Goal: Transaction & Acquisition: Purchase product/service

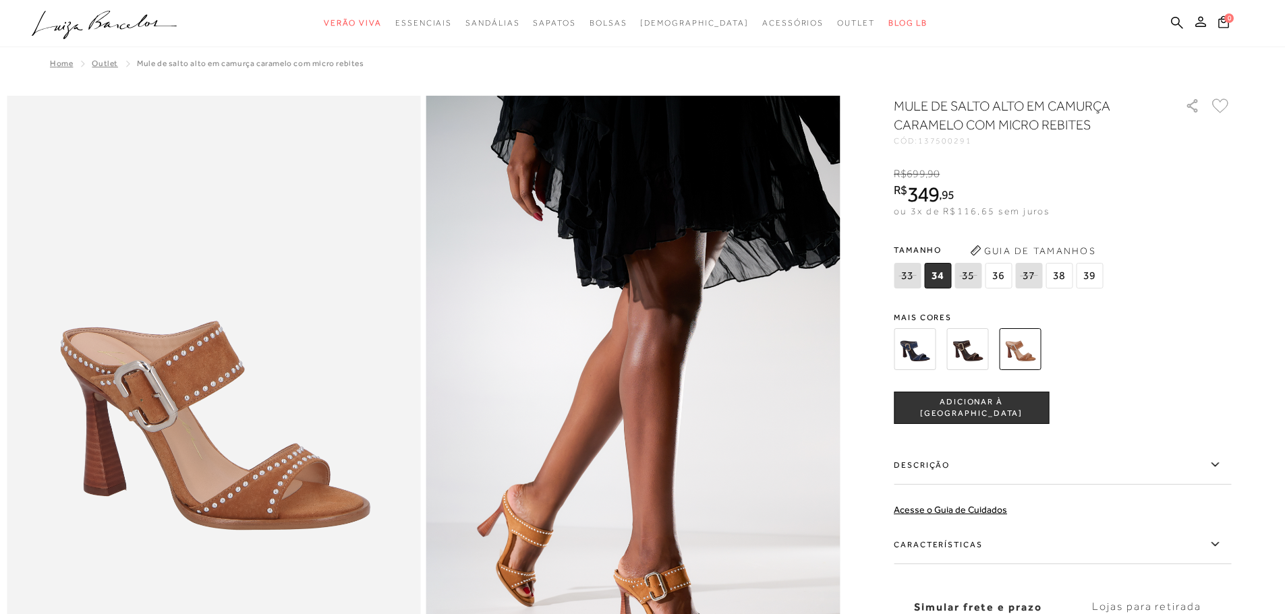
click at [1014, 409] on span "ADICIONAR À [GEOGRAPHIC_DATA]" at bounding box center [971, 409] width 154 height 24
click at [1230, 18] on span "1" at bounding box center [1229, 16] width 11 height 11
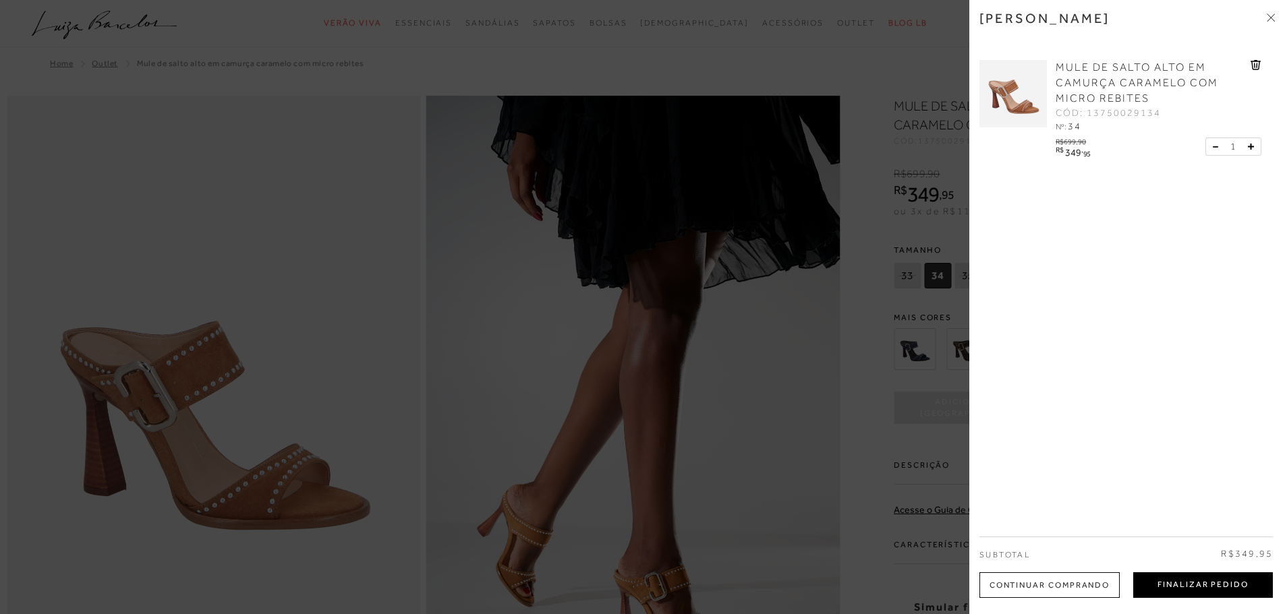
click at [1170, 585] on button "Finalizar Pedido" at bounding box center [1203, 586] width 140 height 26
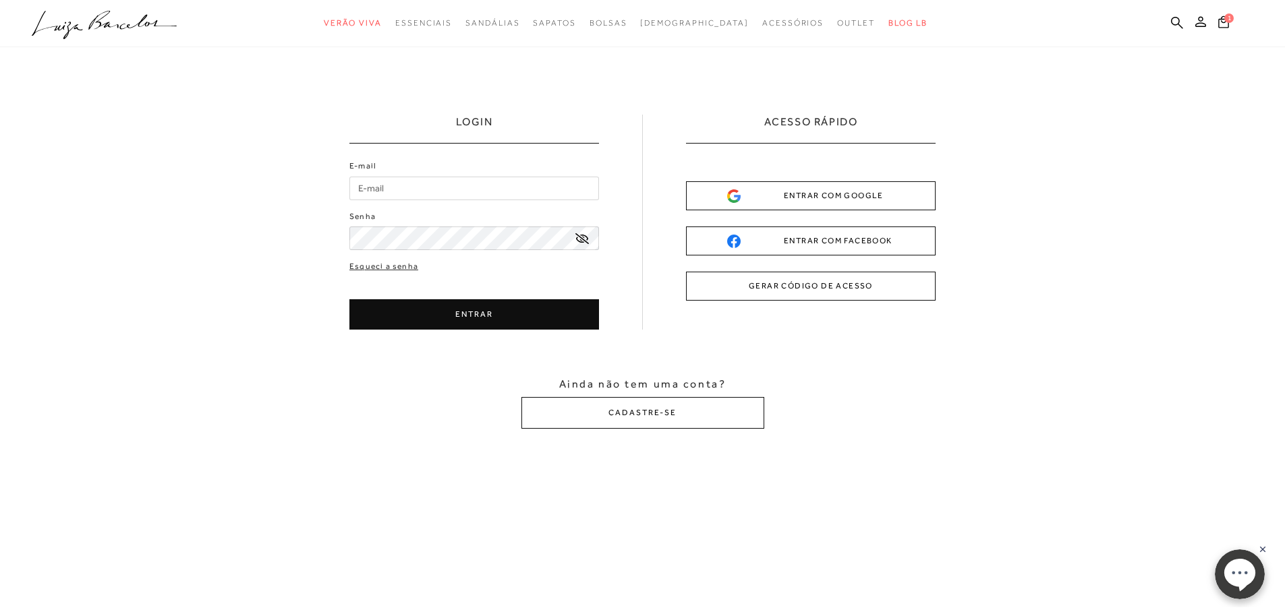
click at [395, 190] on input "E-mail" at bounding box center [474, 189] width 250 height 24
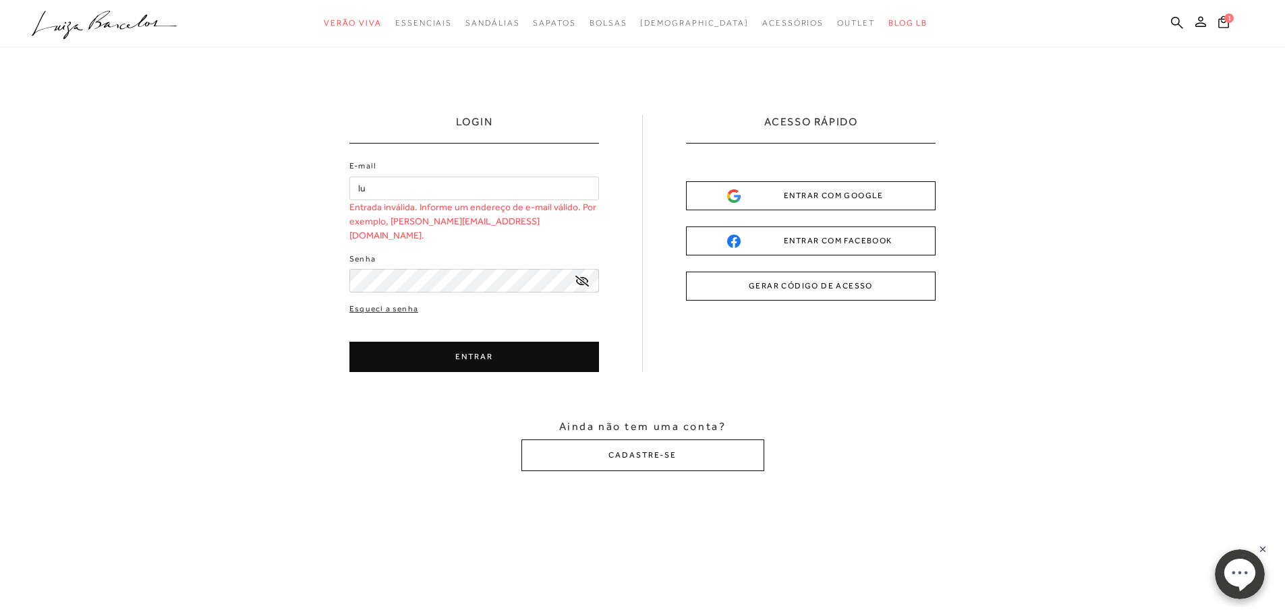
type input "l"
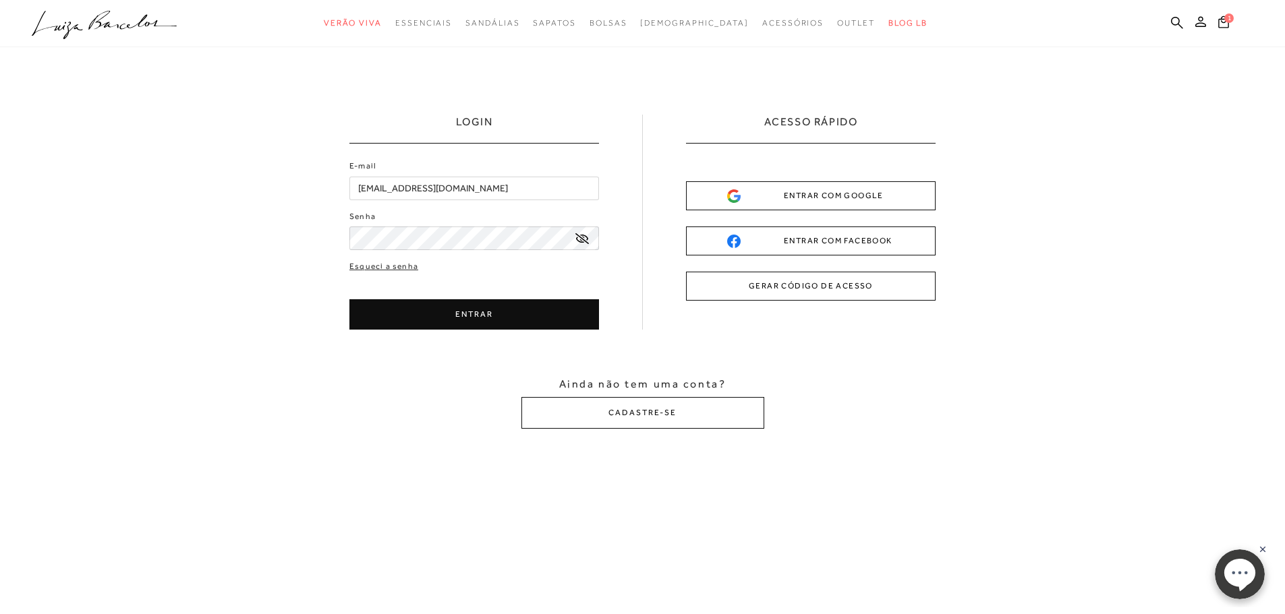
drag, startPoint x: 500, startPoint y: 198, endPoint x: 220, endPoint y: 210, distance: 280.9
click at [220, 210] on div "LOGIN E-mail [EMAIL_ADDRESS][DOMAIN_NAME] Senha" at bounding box center [642, 271] width 1285 height 449
type input "[PERSON_NAME][EMAIL_ADDRESS][DOMAIN_NAME]"
click at [449, 314] on button "ENTRAR" at bounding box center [474, 314] width 250 height 30
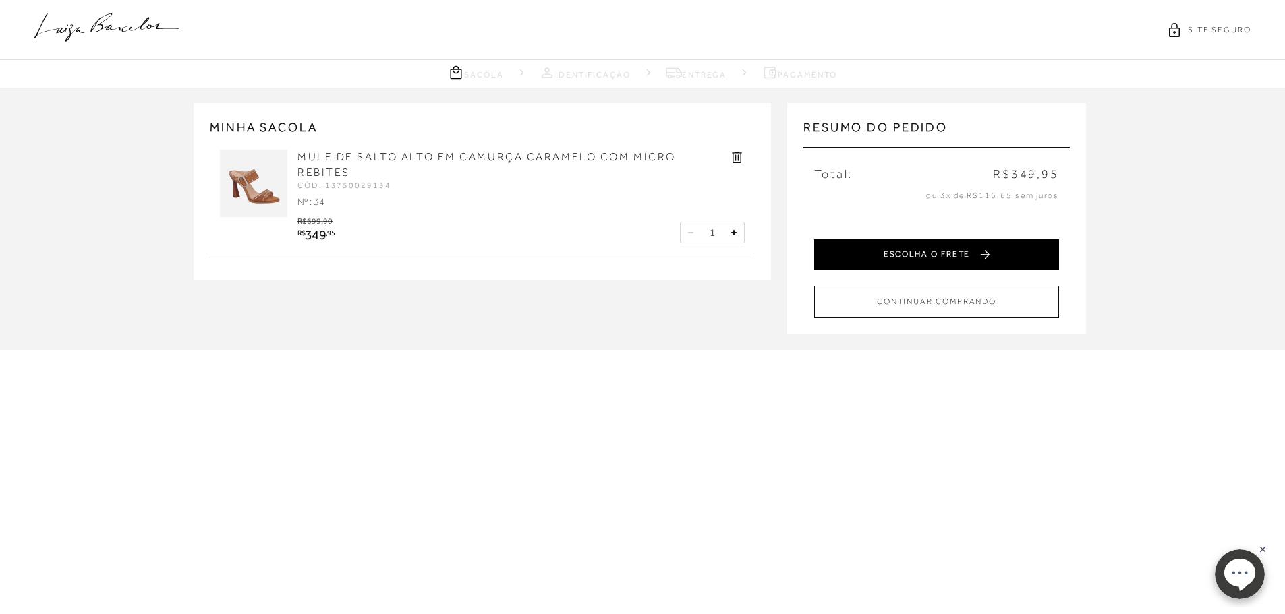
click at [936, 246] on button "ESCOLHA O FRETE" at bounding box center [936, 254] width 245 height 30
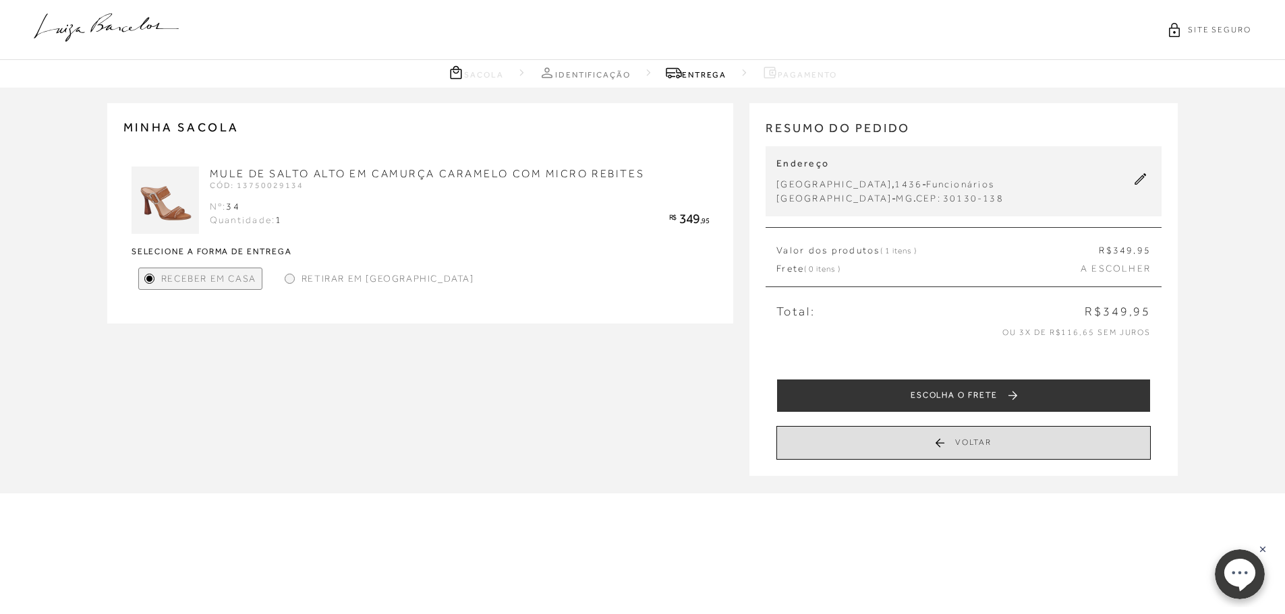
click at [955, 448] on button "Voltar" at bounding box center [963, 443] width 374 height 34
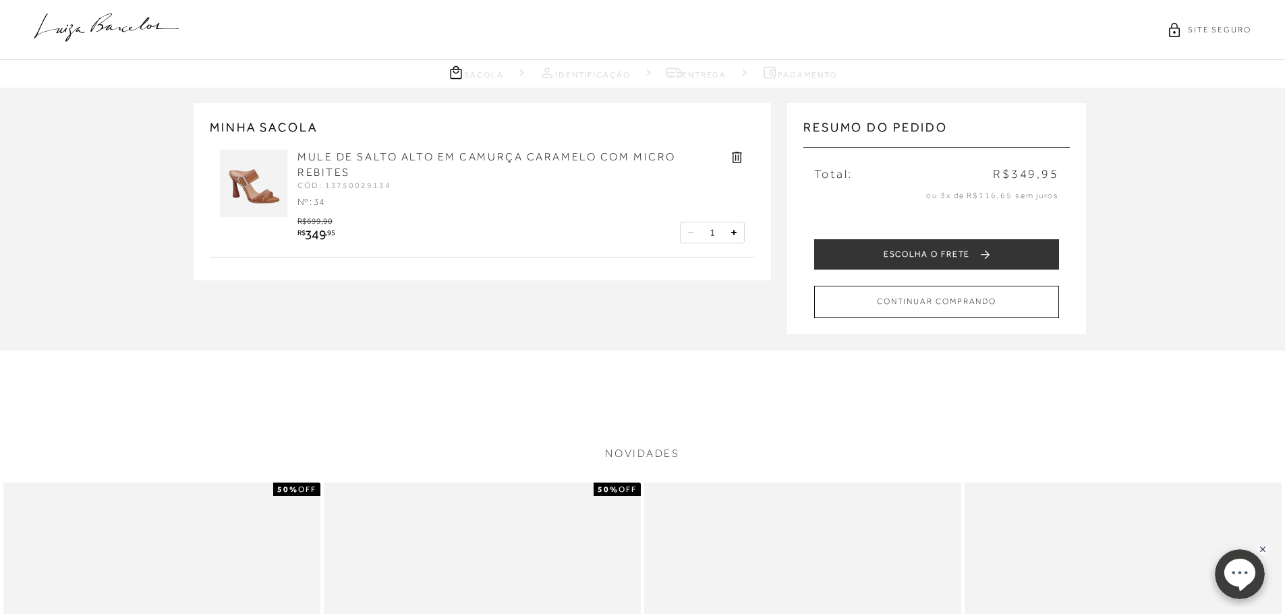
click at [739, 154] on icon at bounding box center [737, 158] width 16 height 16
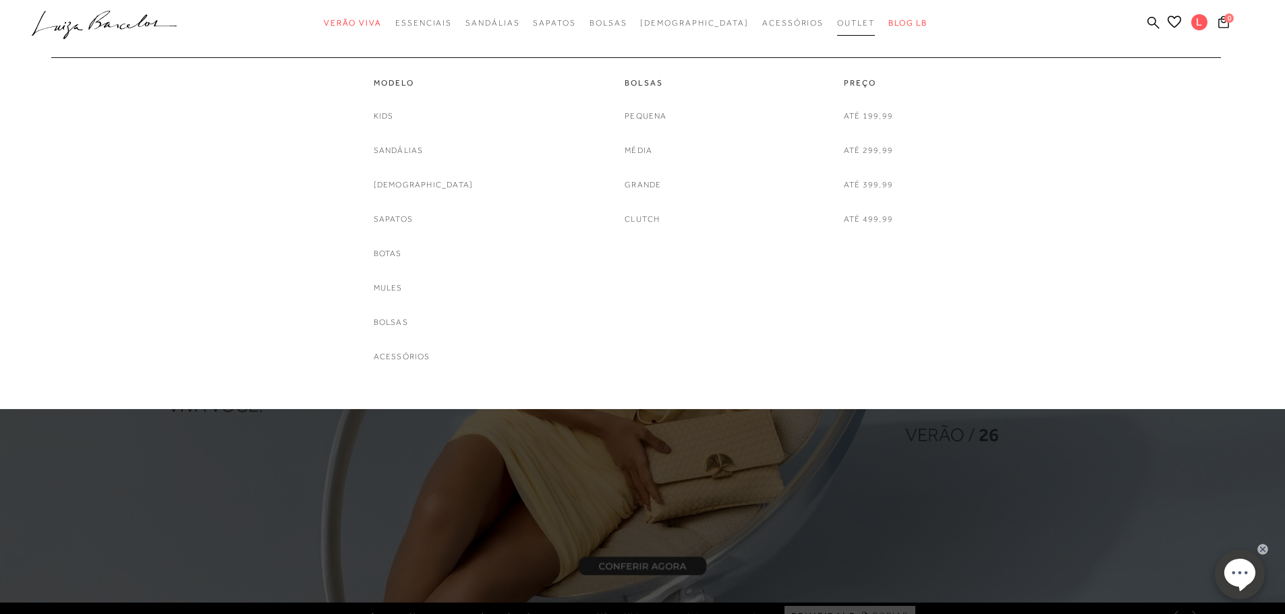
click at [837, 24] on span "Outlet" at bounding box center [856, 22] width 38 height 9
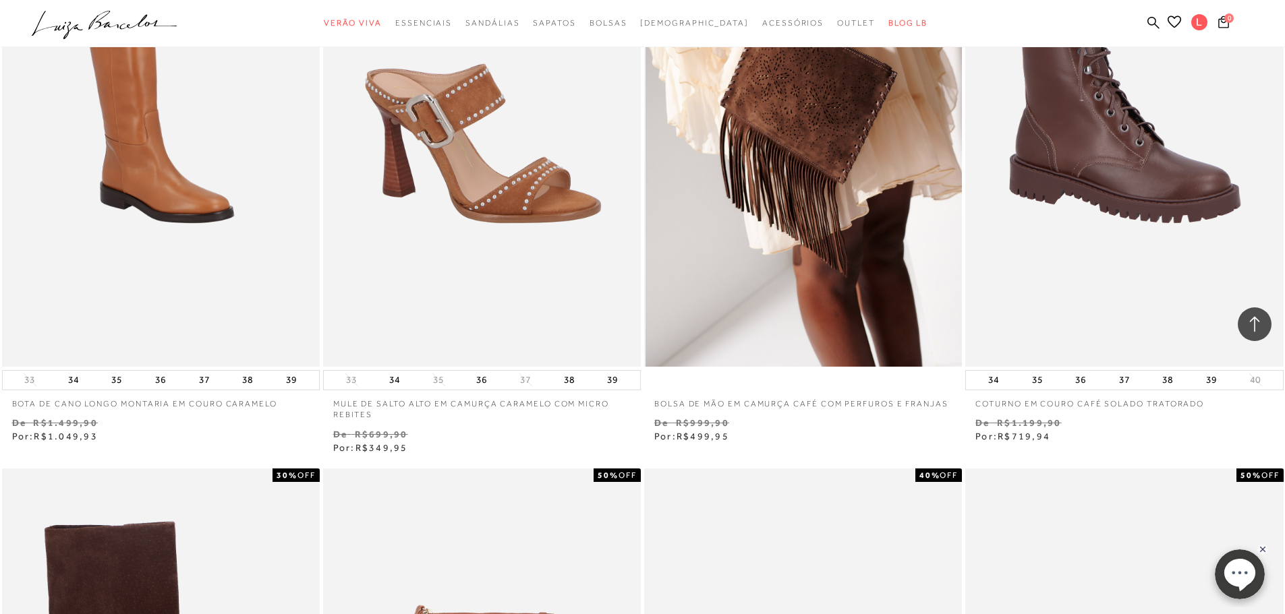
scroll to position [809, 0]
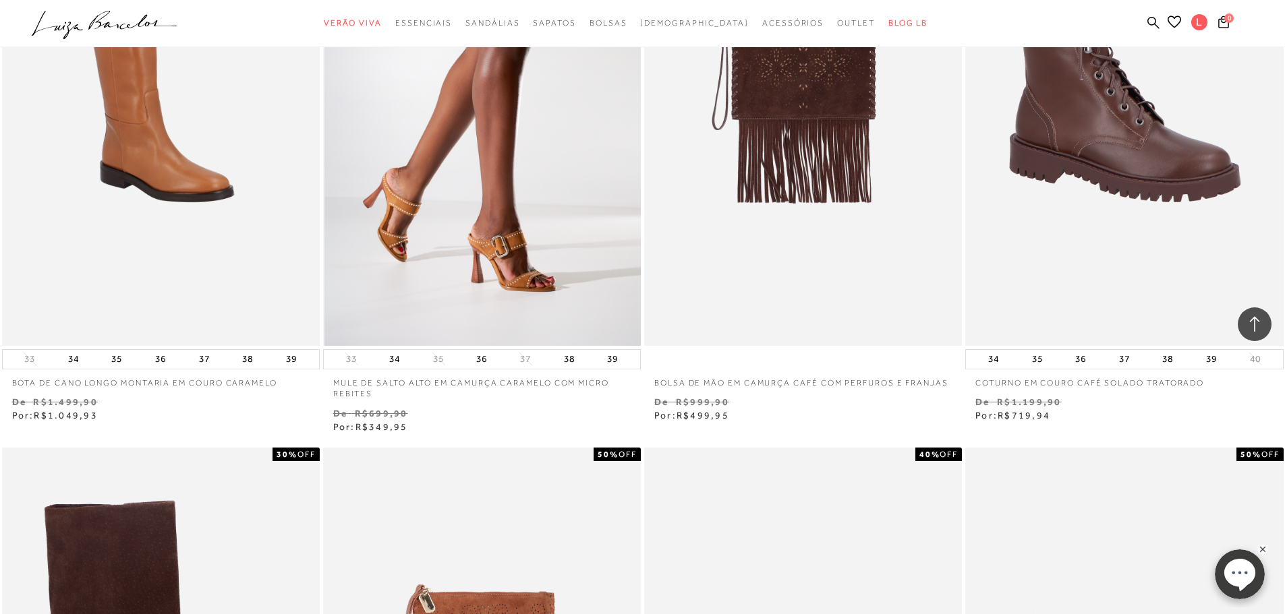
click at [499, 231] on img at bounding box center [482, 107] width 316 height 477
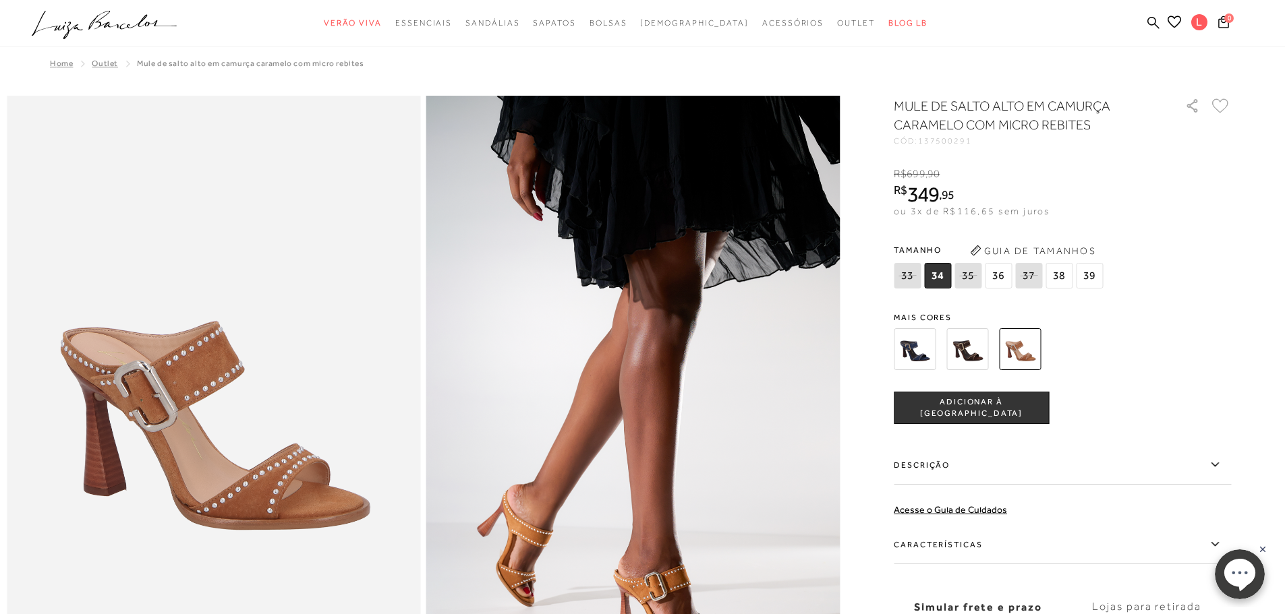
click at [1002, 272] on span "36" at bounding box center [998, 276] width 27 height 26
click at [1031, 406] on button "ADICIONAR À [GEOGRAPHIC_DATA]" at bounding box center [971, 408] width 155 height 32
click at [1218, 22] on icon at bounding box center [1223, 21] width 13 height 14
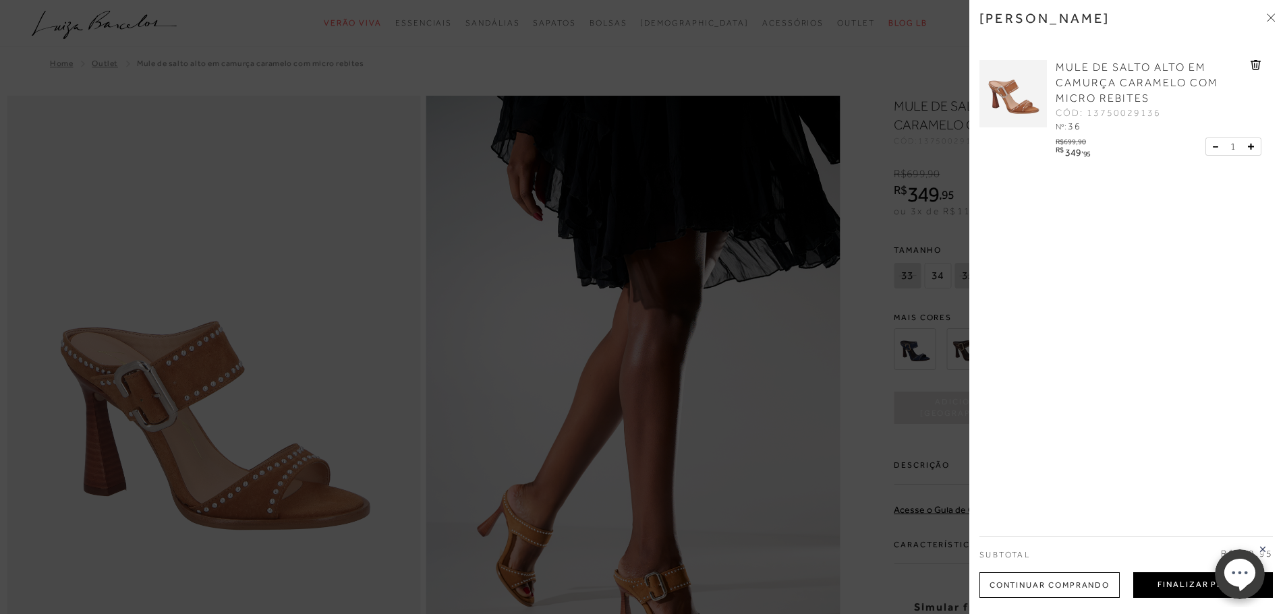
click at [1175, 583] on button "Finalizar Pedido" at bounding box center [1203, 586] width 140 height 26
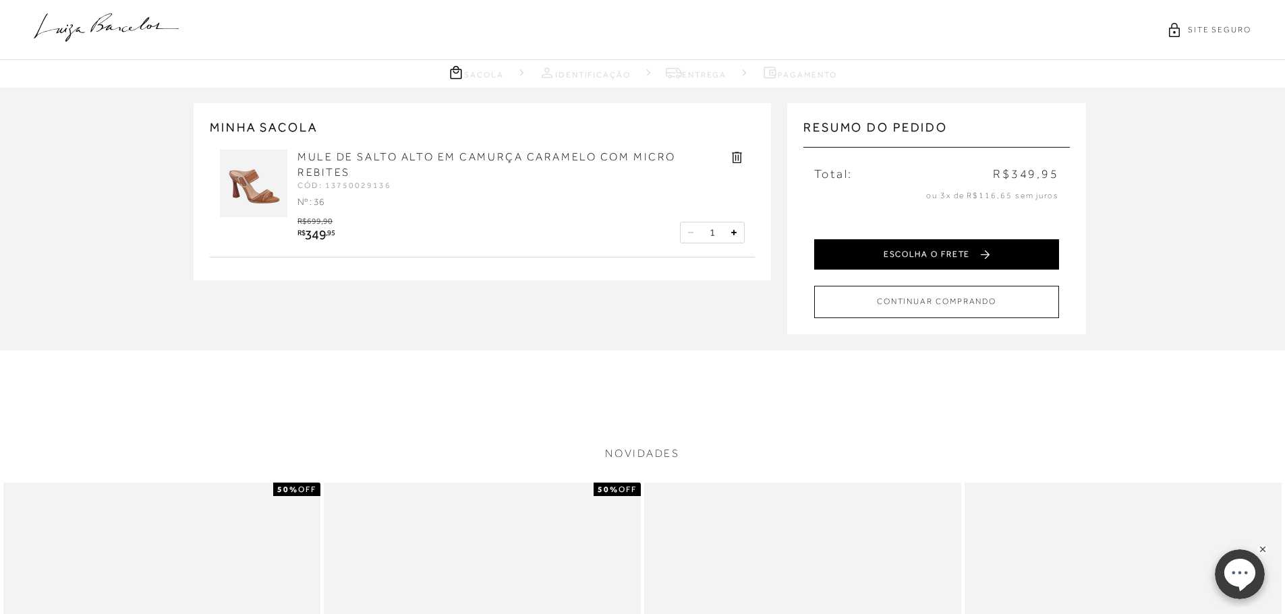
click at [934, 259] on button "ESCOLHA O FRETE" at bounding box center [936, 254] width 245 height 30
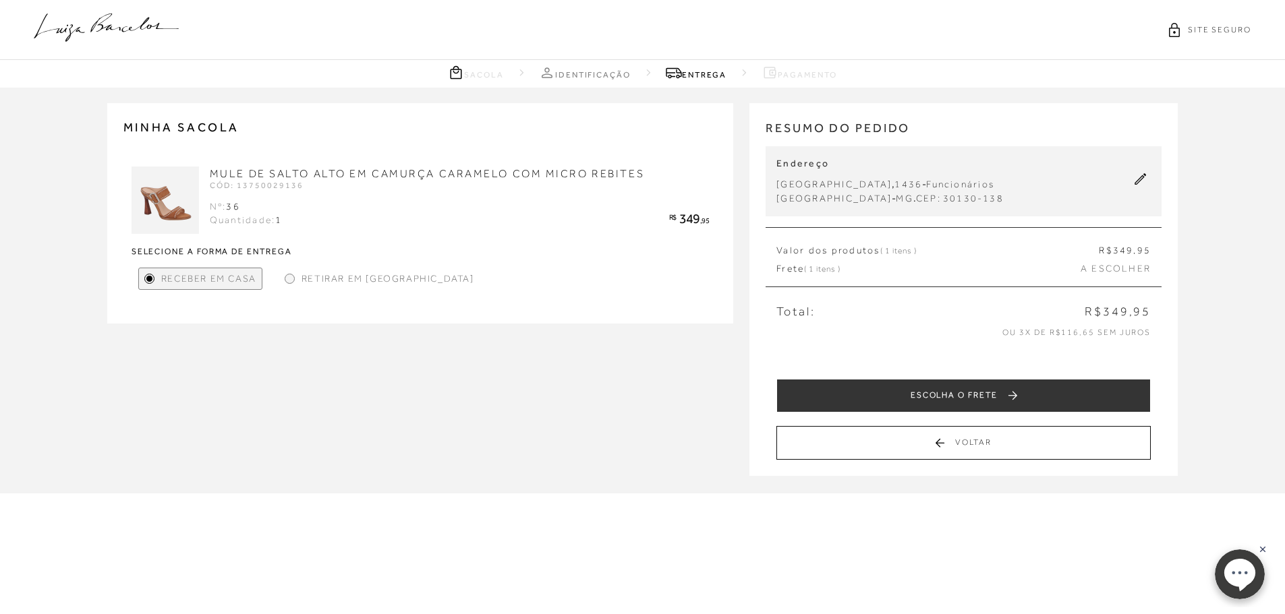
click at [289, 277] on div at bounding box center [290, 279] width 6 height 6
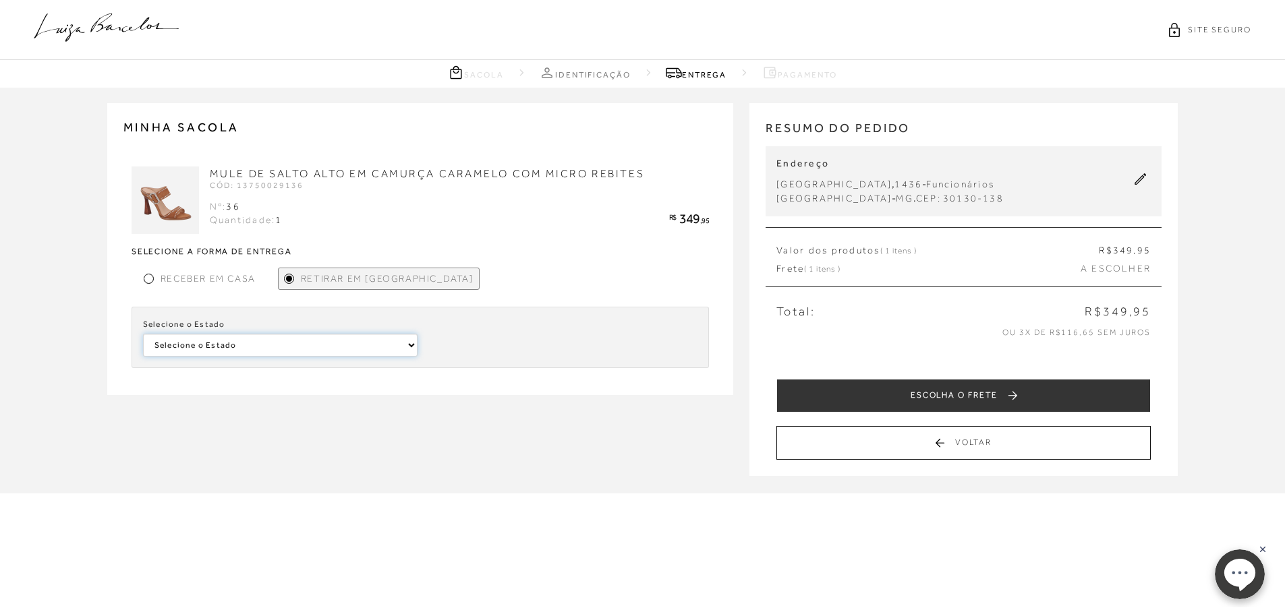
click at [413, 348] on select "Selecione o Estado Paraná [GEOGRAPHIC_DATA]" at bounding box center [280, 345] width 275 height 23
click at [146, 279] on div at bounding box center [149, 279] width 6 height 6
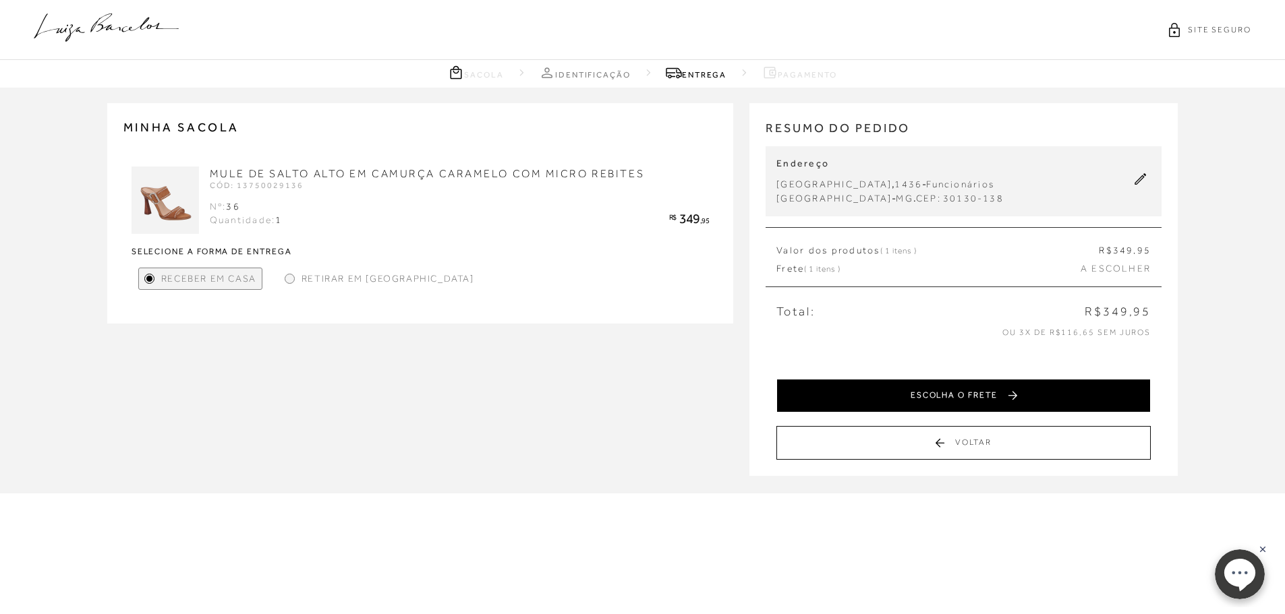
click at [960, 399] on button "ESCOLHA O FRETE" at bounding box center [963, 396] width 374 height 34
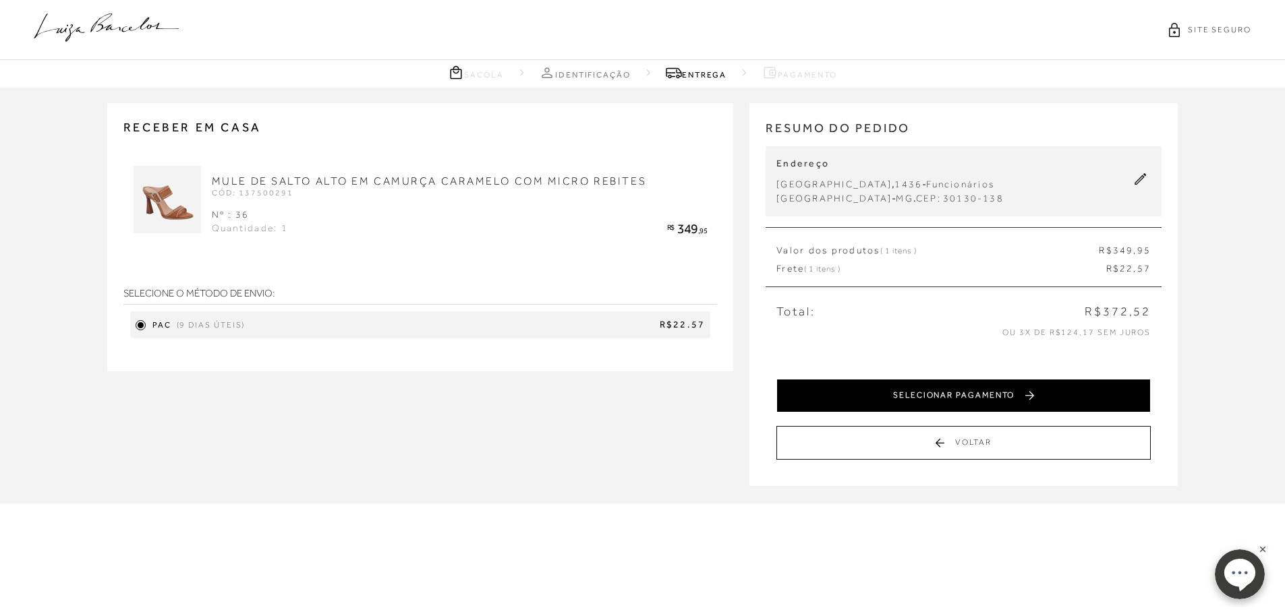
click at [985, 391] on button "SELECIONAR PAGAMENTO" at bounding box center [963, 396] width 374 height 34
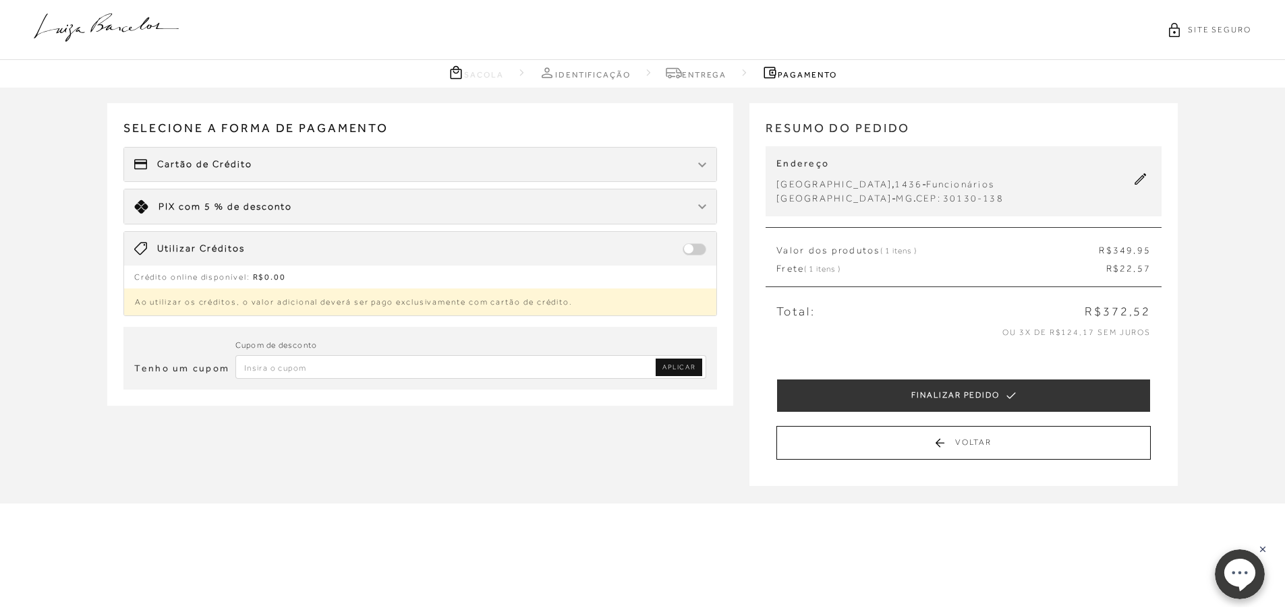
click at [702, 206] on img at bounding box center [702, 206] width 8 height 5
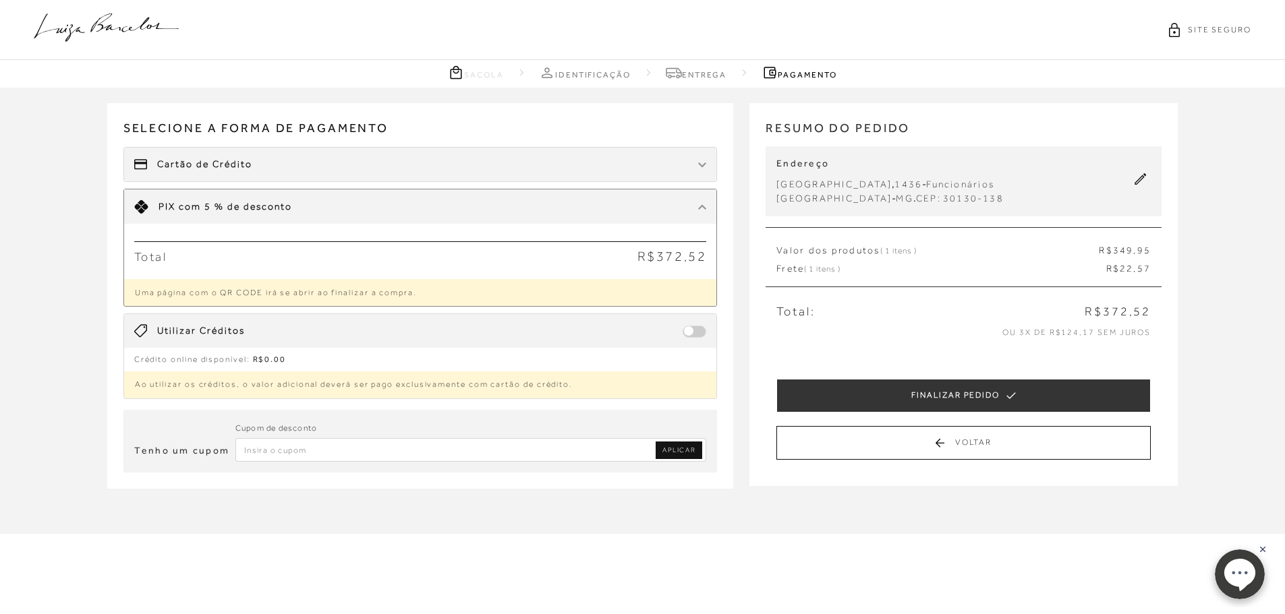
click at [693, 209] on div "Limite: R$ 5.000,00 PIX com 5 % de desconto" at bounding box center [420, 207] width 593 height 34
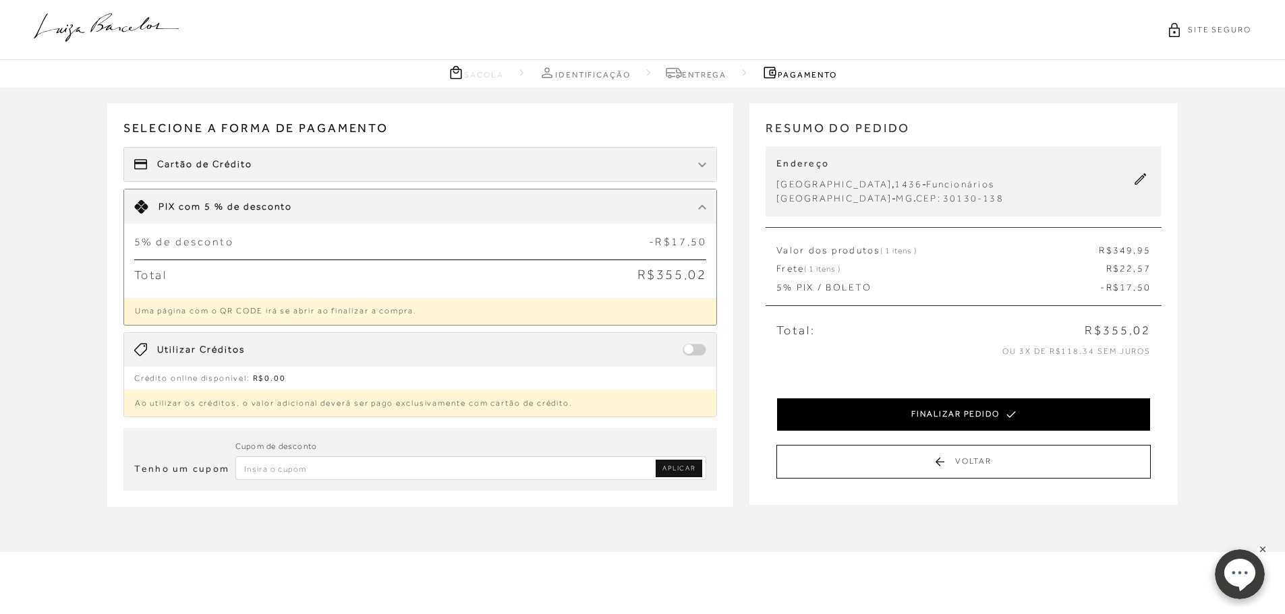
click at [934, 412] on button "FINALIZAR PEDIDO" at bounding box center [963, 415] width 374 height 34
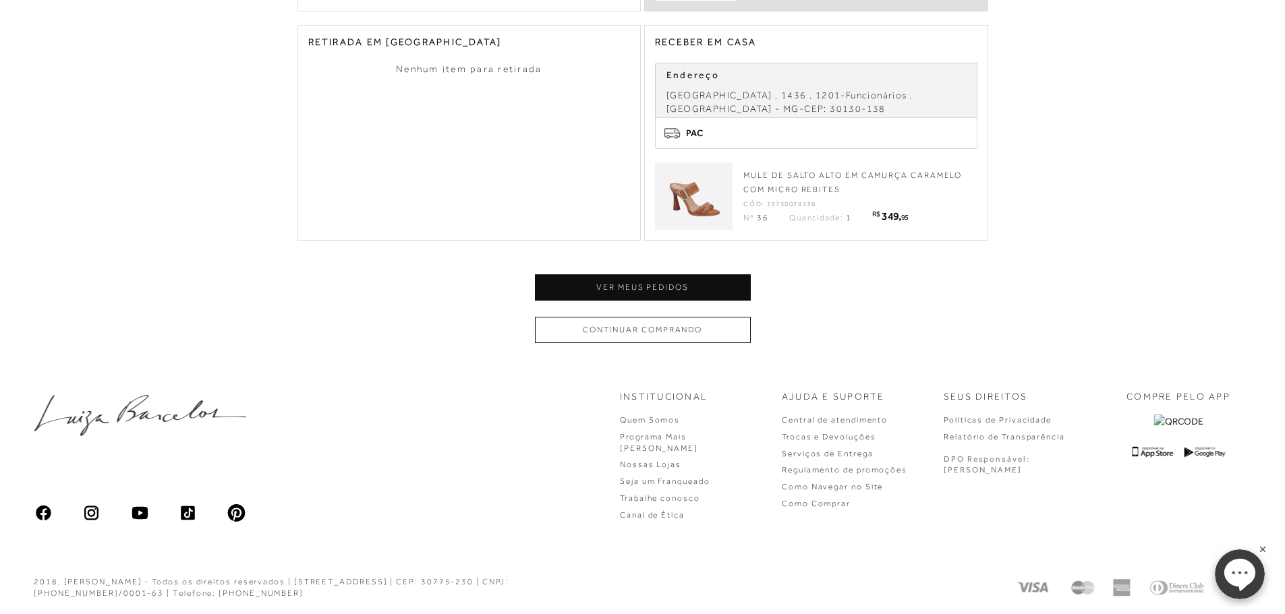
scroll to position [633, 0]
click at [613, 285] on button "Ver meus pedidos" at bounding box center [643, 286] width 216 height 26
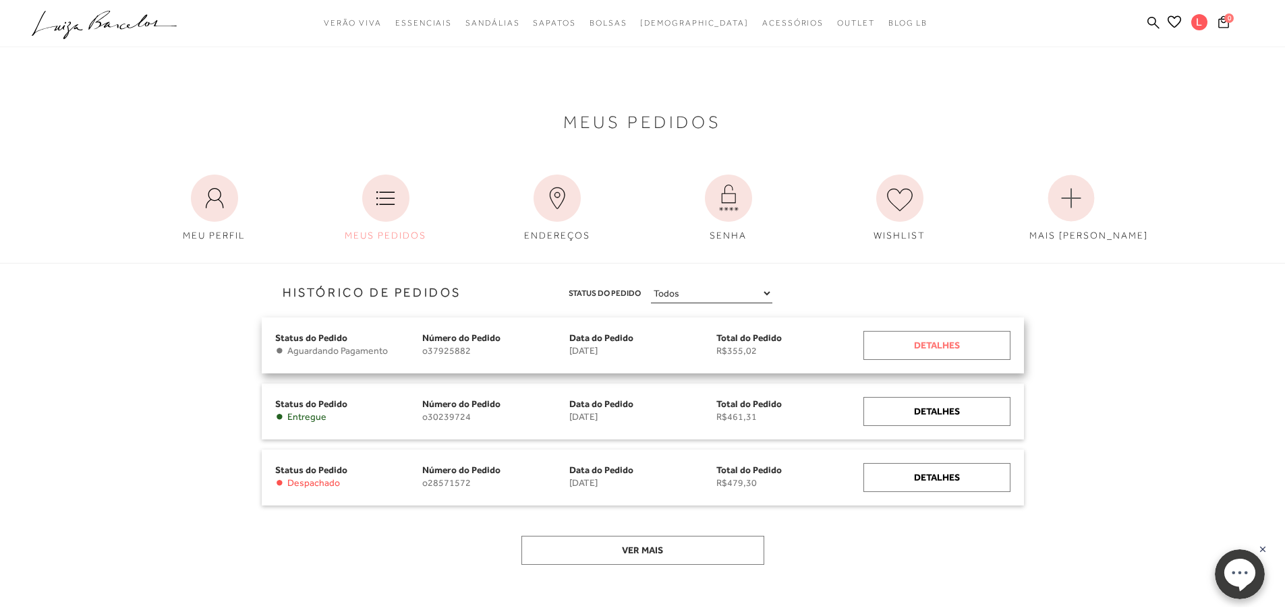
click at [908, 343] on div "Detalhes" at bounding box center [936, 345] width 147 height 29
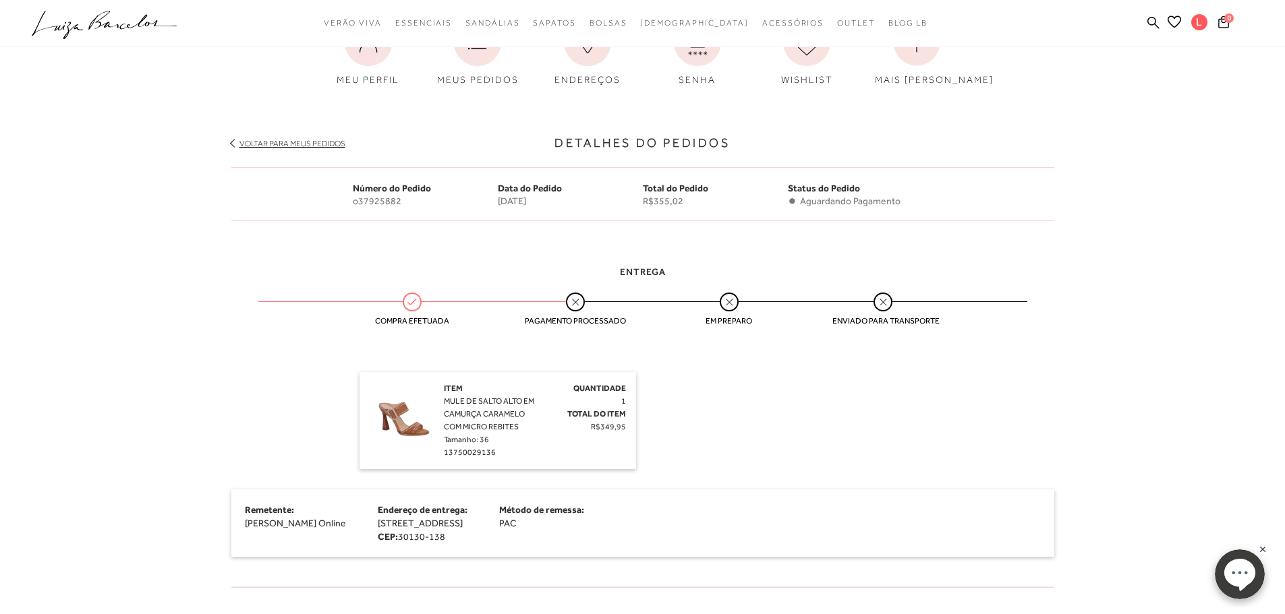
scroll to position [135, 0]
